Goal: Information Seeking & Learning: Find specific page/section

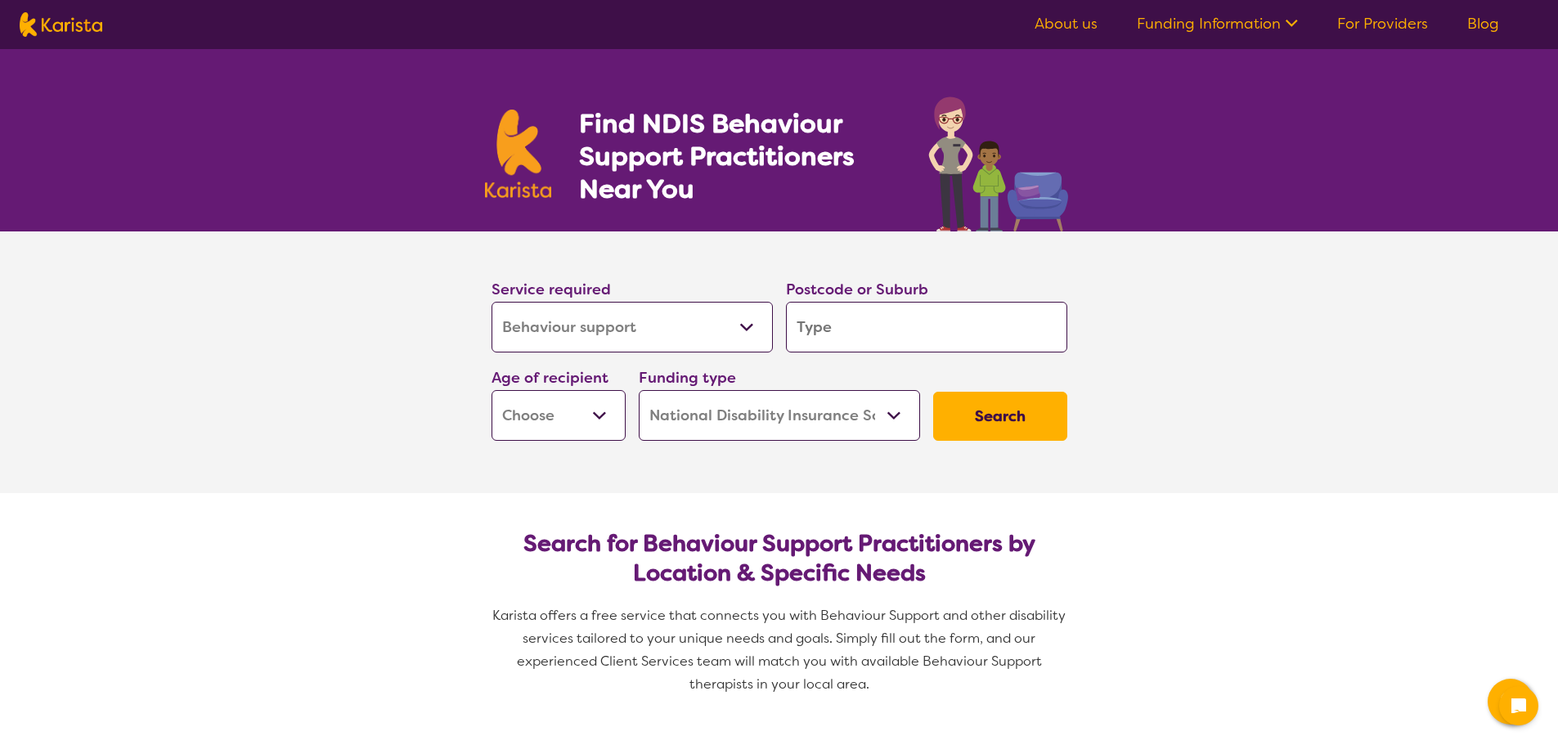
select select "Behaviour support"
select select "NDIS"
select select "Behaviour support"
select select "NDIS"
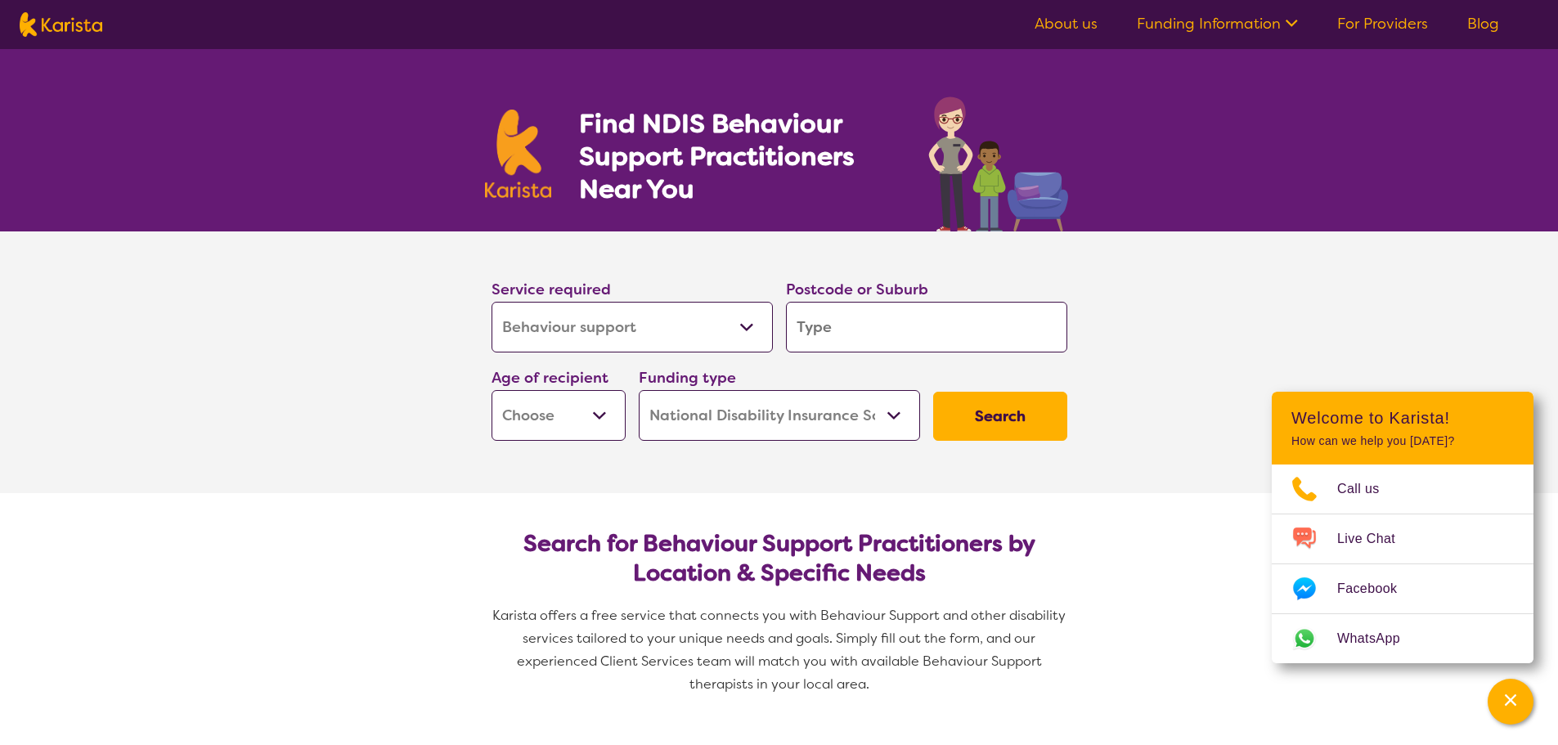
click at [843, 326] on input "search" at bounding box center [926, 327] width 281 height 51
type input "5023"
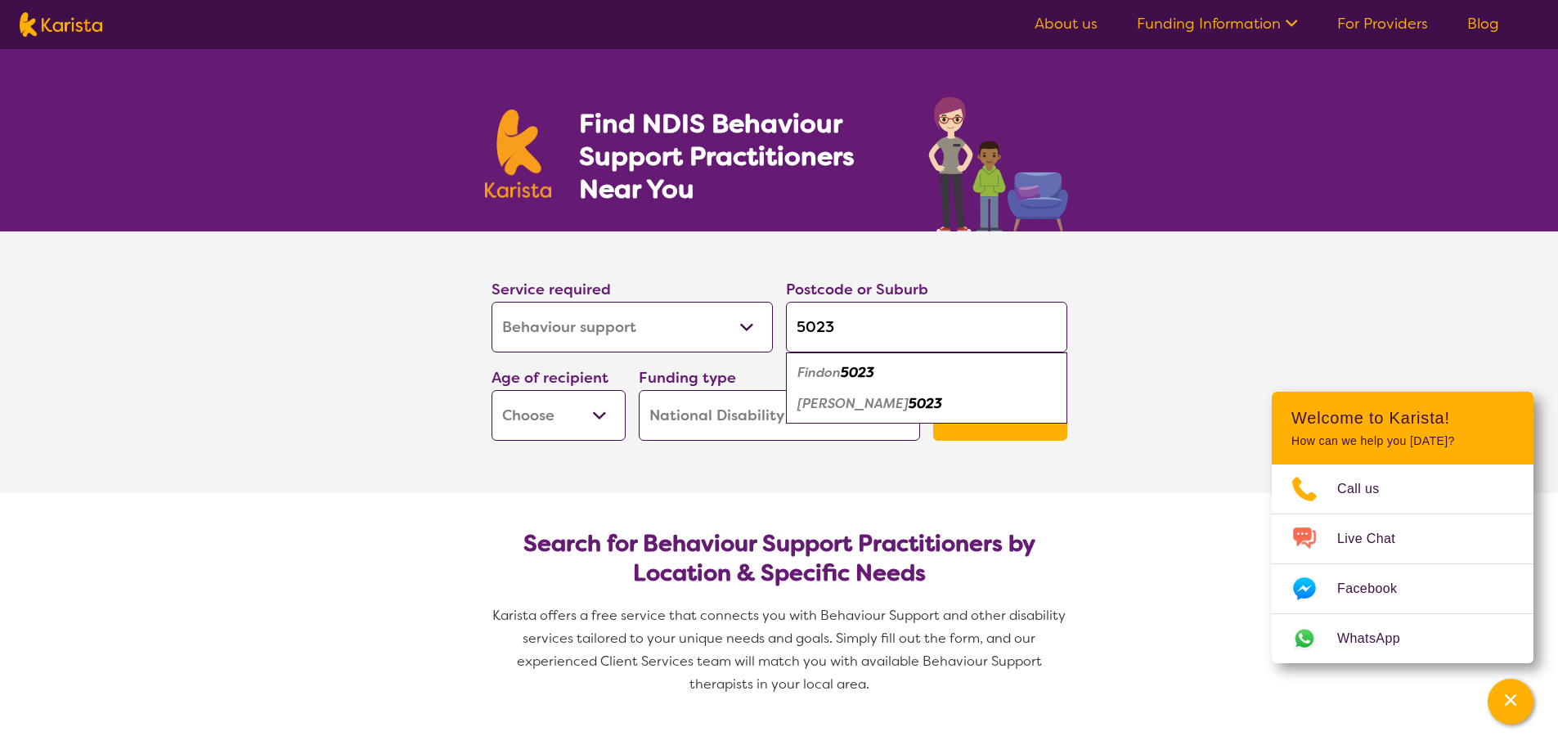
click at [612, 425] on select "Early Childhood - 0 to 9 Child - 10 to 11 Adolescent - 12 to 17 Adult - 18 to 6…" at bounding box center [559, 415] width 134 height 51
select select "AS"
click at [492, 390] on select "Early Childhood - 0 to 9 Child - 10 to 11 Adolescent - 12 to 17 Adult - 18 to 6…" at bounding box center [559, 415] width 134 height 51
select select "AS"
click at [1020, 416] on button "Search" at bounding box center [1000, 416] width 134 height 49
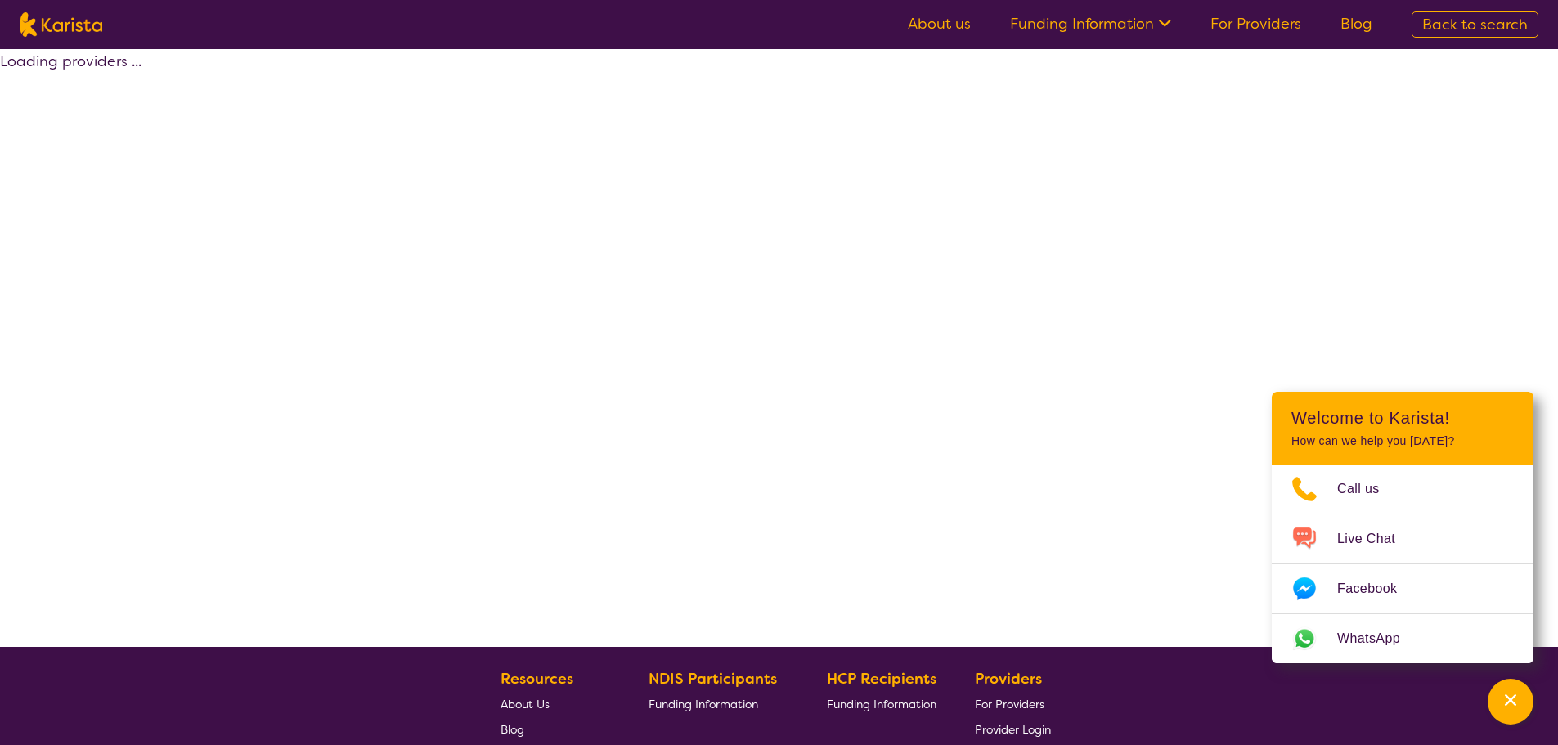
select select "by_score"
